Goal: Transaction & Acquisition: Purchase product/service

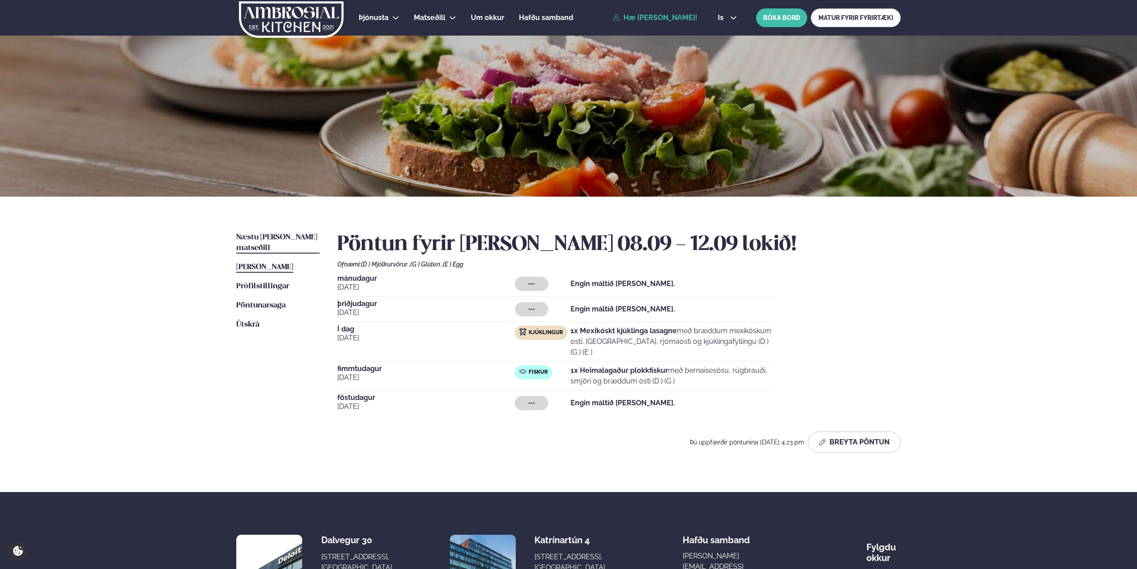
click at [266, 238] on span "Næstu [PERSON_NAME] matseðill" at bounding box center [276, 243] width 81 height 18
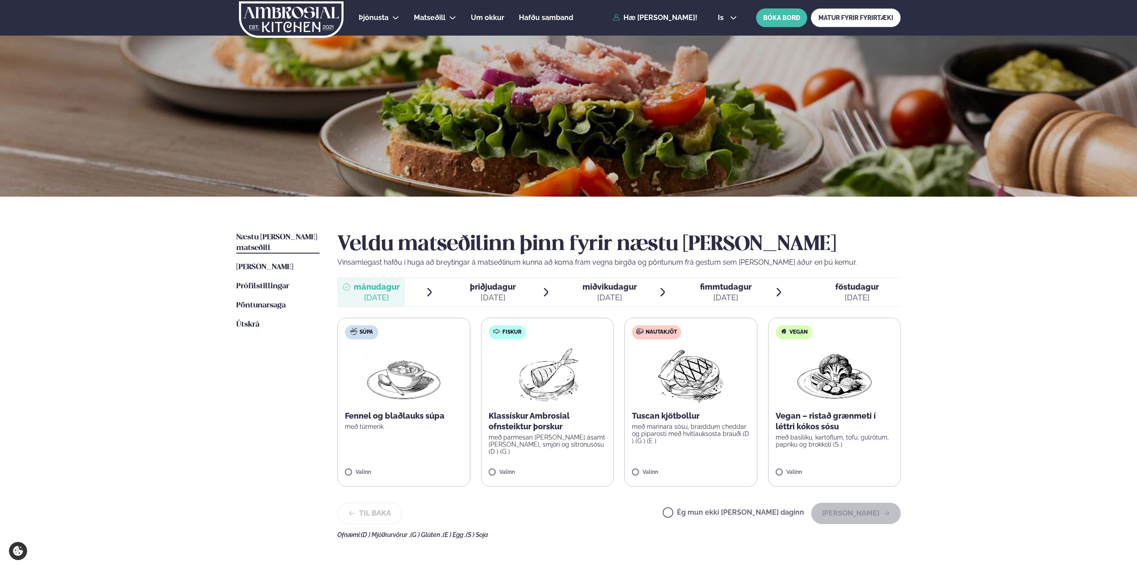
click at [602, 290] on span "miðvikudagur" at bounding box center [610, 286] width 54 height 9
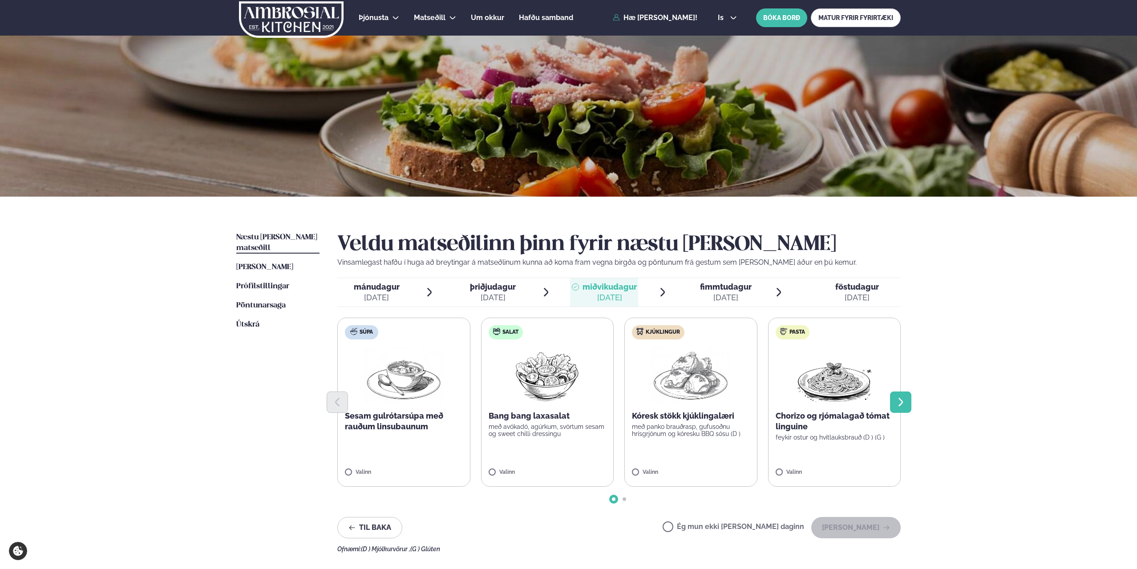
click at [894, 405] on button "Next slide" at bounding box center [900, 402] width 21 height 21
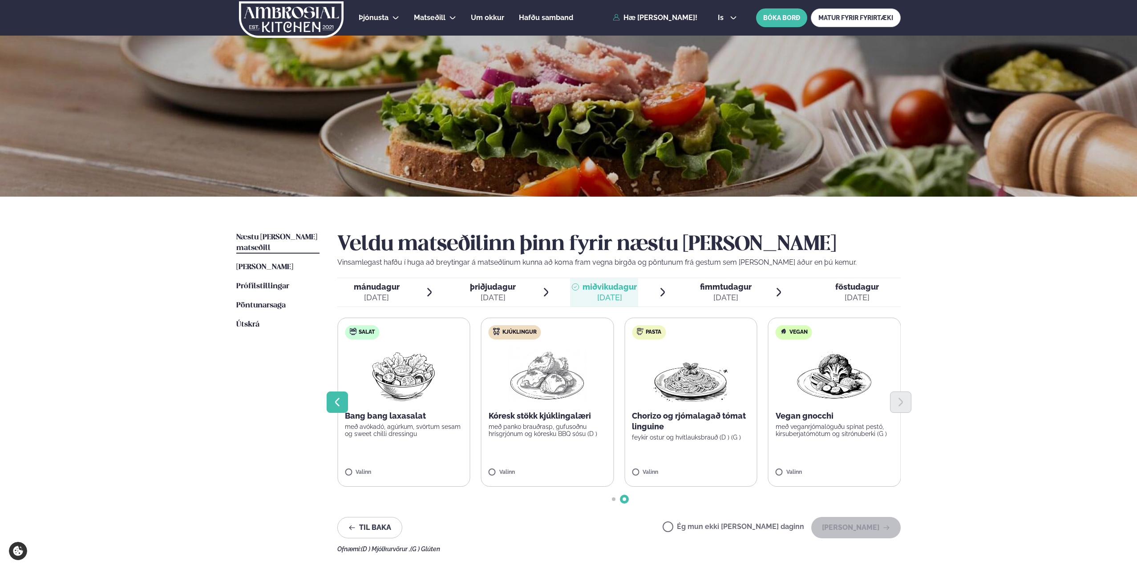
click at [343, 398] on button "Previous slide" at bounding box center [337, 402] width 21 height 21
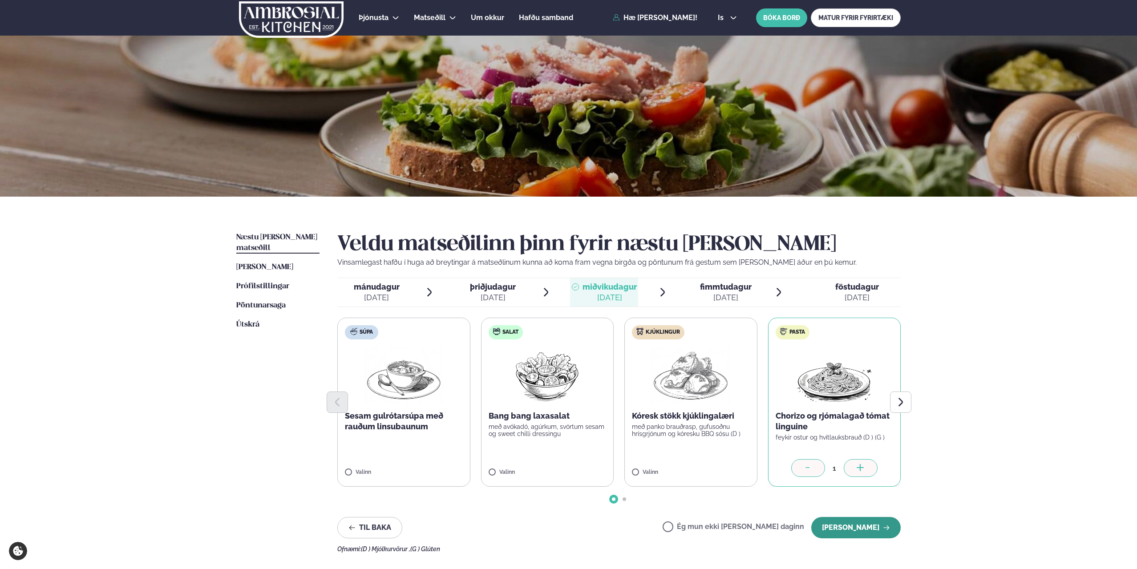
click at [840, 525] on button "[PERSON_NAME]" at bounding box center [855, 527] width 89 height 21
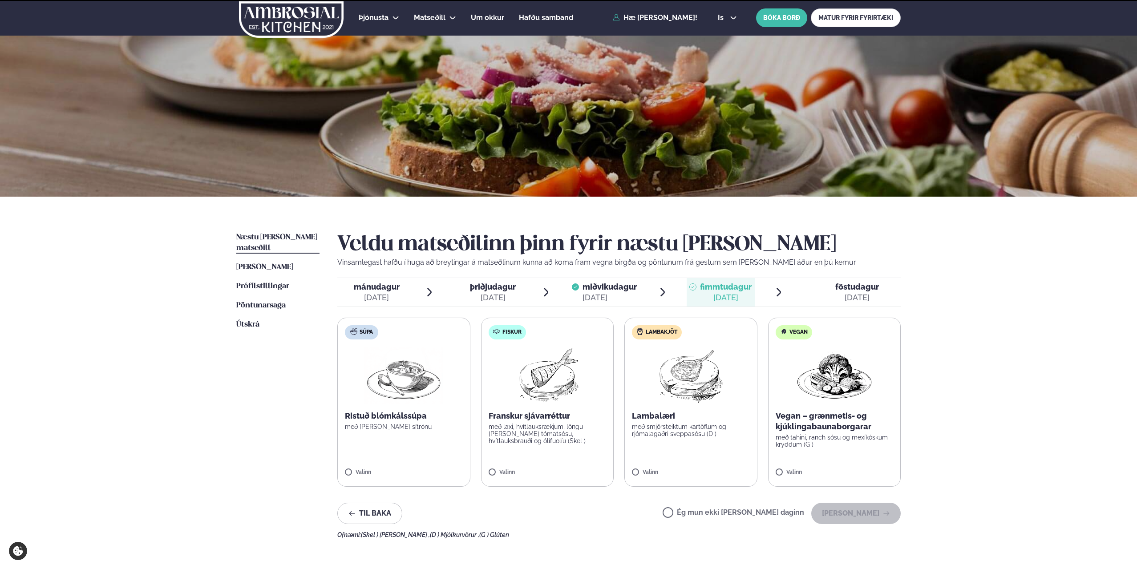
click at [721, 290] on span "fimmtudagur" at bounding box center [726, 286] width 52 height 9
click at [698, 396] on img at bounding box center [691, 375] width 79 height 57
click at [642, 469] on label "Lambakjöt Lambalæri með smjörsteiktum kartöflum og rjómalagaðri sveppasósu (D )…" at bounding box center [690, 402] width 133 height 169
click at [854, 511] on button "[PERSON_NAME]" at bounding box center [855, 513] width 89 height 21
